Goal: Information Seeking & Learning: Learn about a topic

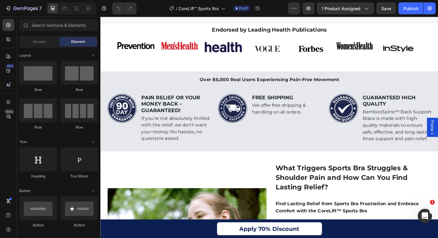
scroll to position [579, 0]
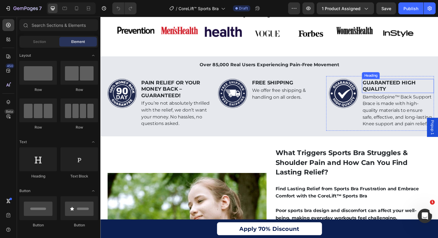
click at [394, 103] on span "BambooSpine" at bounding box center [395, 102] width 34 height 6
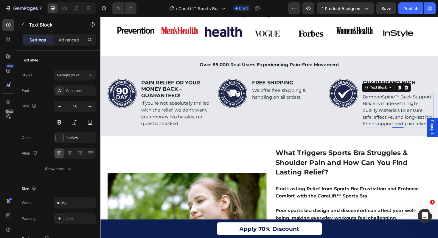
click at [394, 103] on span "BambooSpine" at bounding box center [395, 102] width 34 height 6
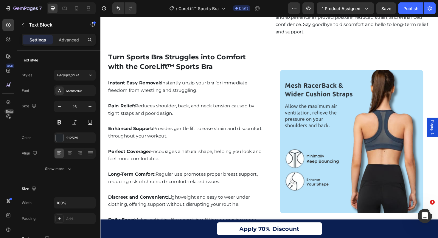
scroll to position [943, 0]
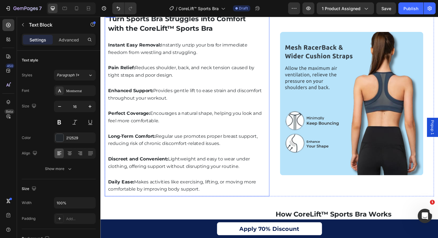
click at [131, 70] on strong "Pain Relief:" at bounding box center [122, 71] width 28 height 6
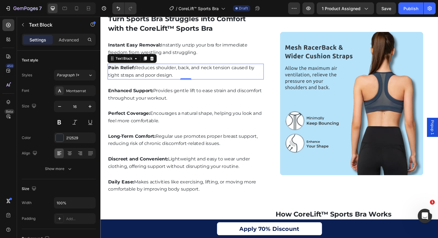
click at [131, 70] on strong "Pain Relief:" at bounding box center [122, 71] width 28 height 6
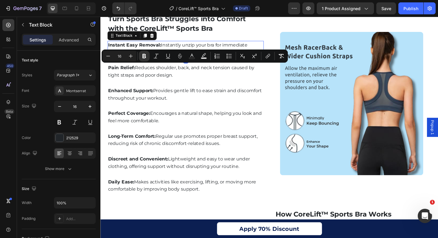
click at [114, 45] on strong "Instant Easy Removal:" at bounding box center [136, 47] width 56 height 6
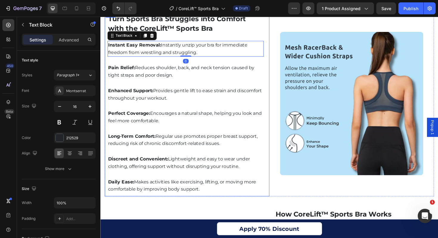
click at [272, 68] on div "Turn Sports Bra Struggles into Comfort with the CoreLift™ Sports Bra Heading Im…" at bounding box center [192, 108] width 174 height 196
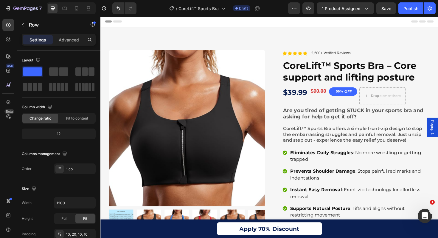
scroll to position [0, 0]
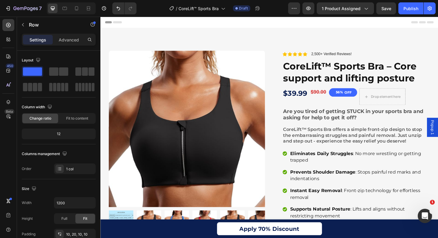
click at [320, 119] on strong "Are you tired of getting STUCK in your sports bra and asking for help to get it…" at bounding box center [368, 120] width 148 height 13
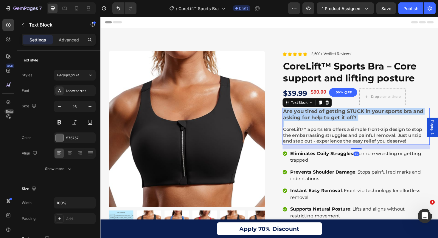
click at [320, 119] on strong "Are you tired of getting STUCK in your sports bra and asking for help to get it…" at bounding box center [368, 120] width 148 height 13
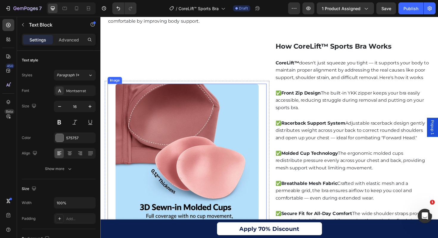
scroll to position [1097, 0]
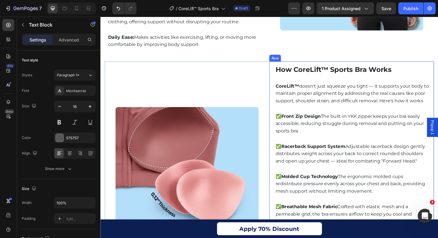
click at [343, 71] on h2 "How CoreLift™ Sports Bra Works" at bounding box center [367, 72] width 165 height 11
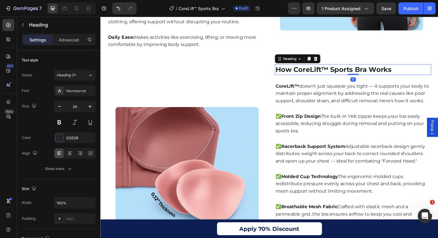
click at [343, 71] on h2 "How CoreLift™ Sports Bra Works" at bounding box center [367, 72] width 165 height 11
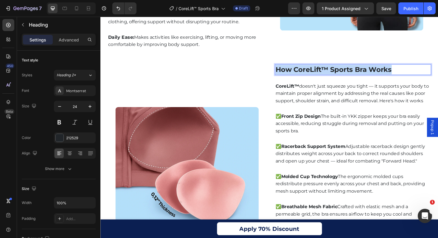
click at [343, 71] on p "How CoreLift™ Sports Bra Works" at bounding box center [368, 73] width 164 height 10
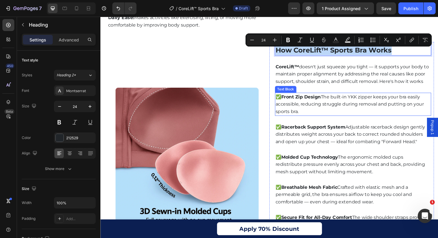
scroll to position [1113, 0]
